Goal: Task Accomplishment & Management: Use online tool/utility

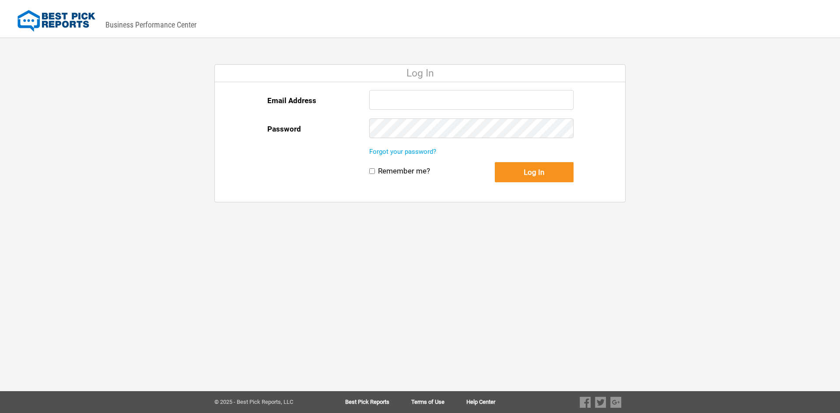
type input "[EMAIL_ADDRESS][DOMAIN_NAME]"
click at [371, 171] on input "Remember me?" at bounding box center [372, 171] width 6 height 6
checkbox input "true"
click at [552, 173] on button "Log In" at bounding box center [534, 172] width 79 height 20
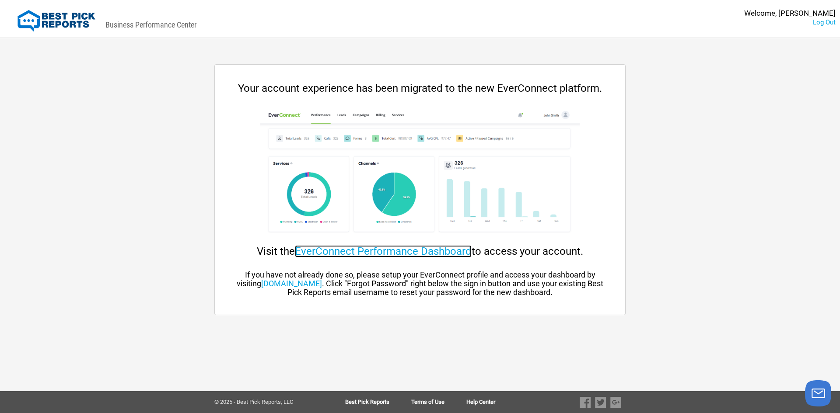
click at [380, 252] on link "EverConnect Performance Dashboard" at bounding box center [383, 251] width 177 height 12
